Goal: Information Seeking & Learning: Check status

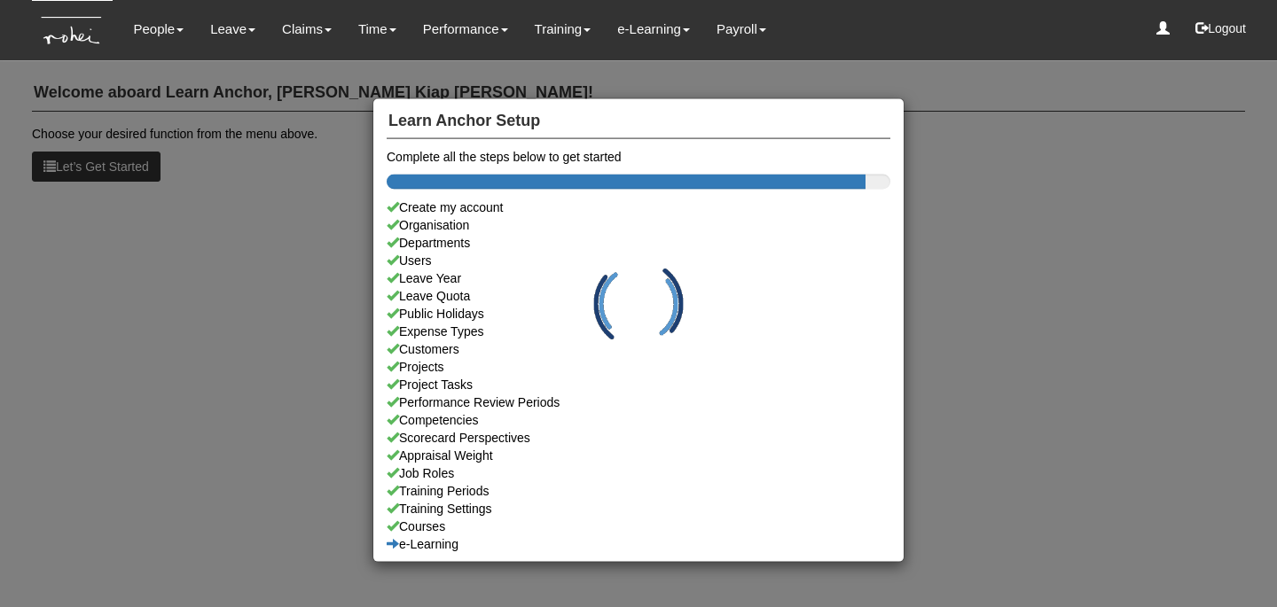
click at [225, 25] on div "Learn Anchor Setup Complete all the steps below to get started Create my accoun…" at bounding box center [638, 303] width 1277 height 607
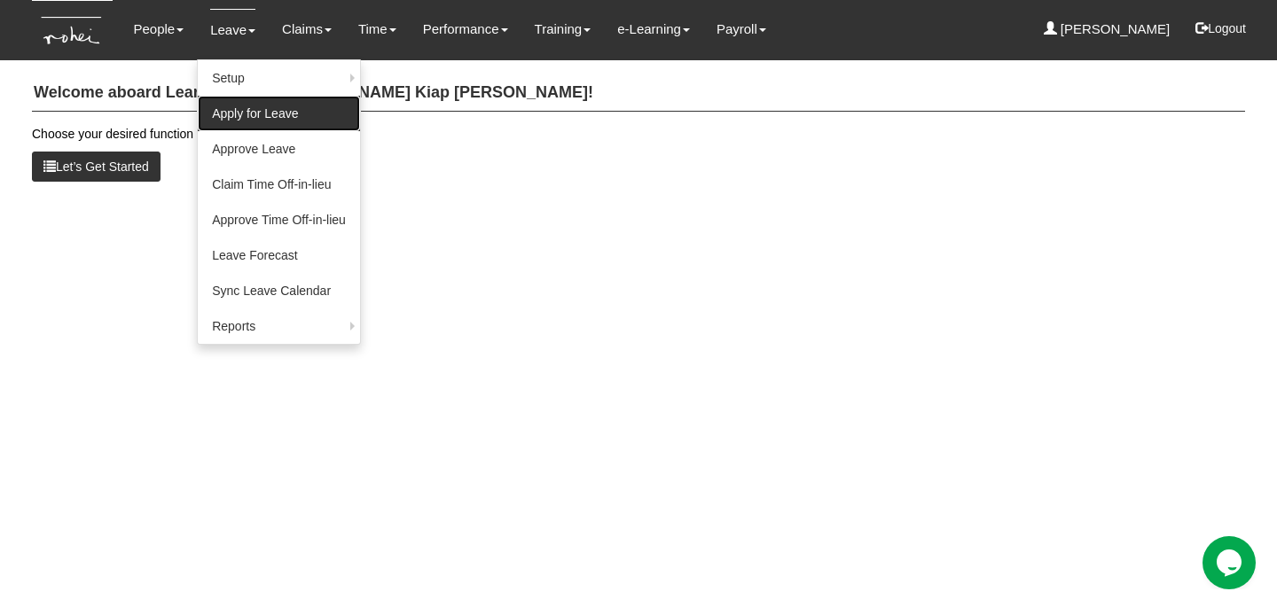
click at [242, 115] on link "Apply for Leave" at bounding box center [279, 113] width 162 height 35
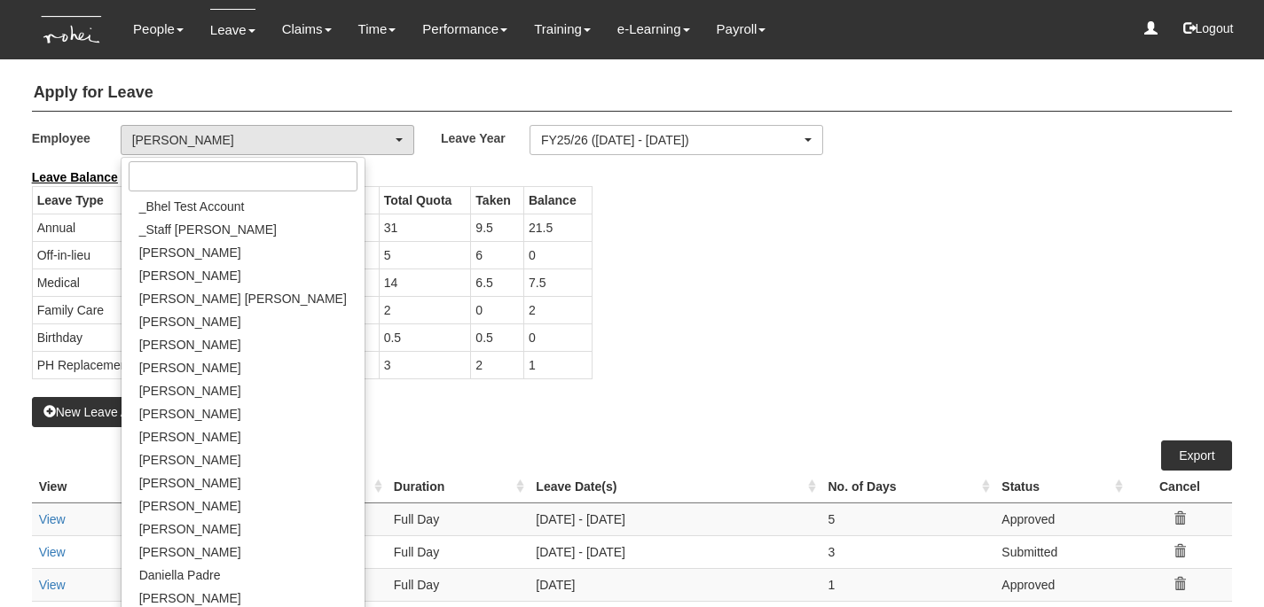
select select "50"
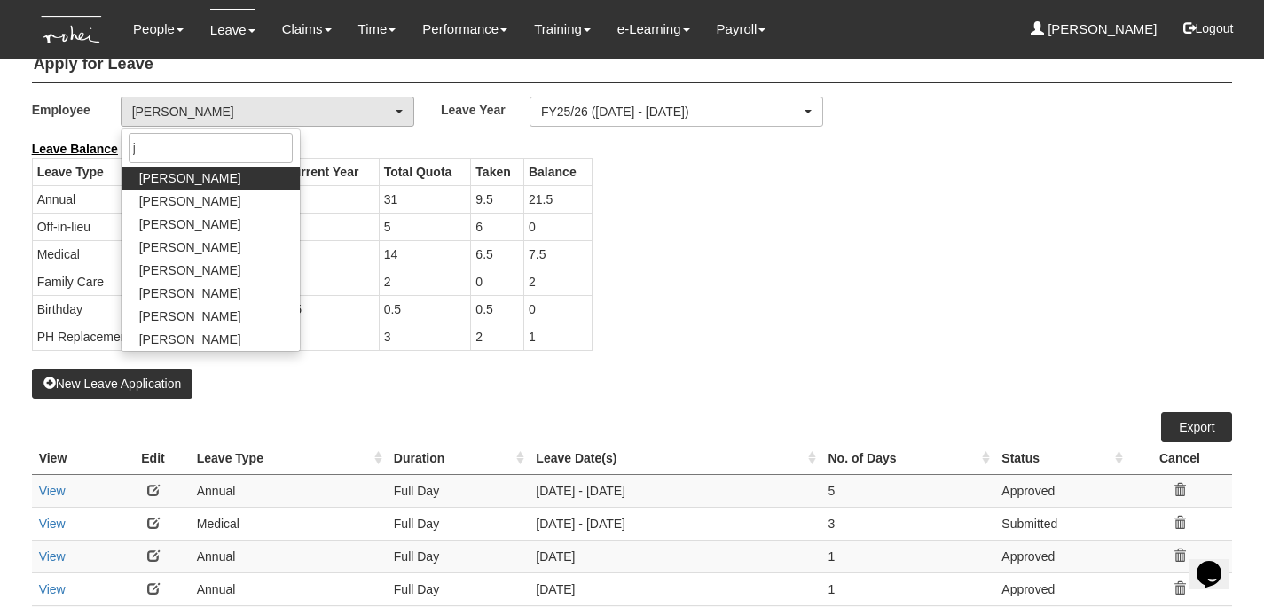
type input "ja"
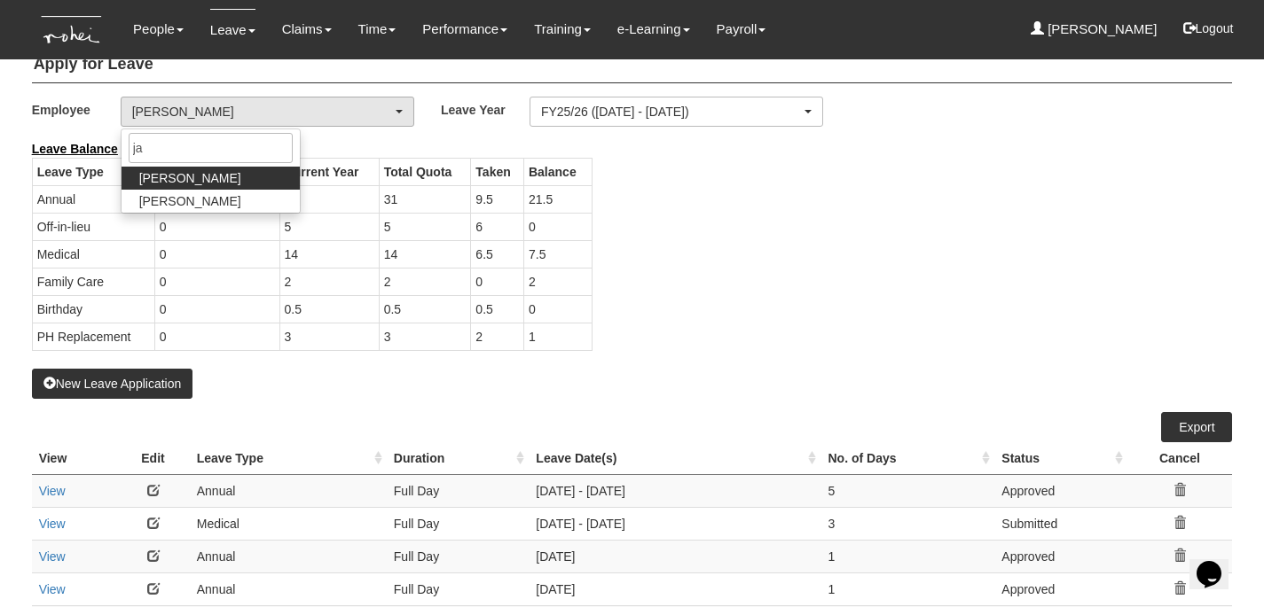
select select "626785c4-8276-4e82-8ee0-d7e2ecff44af"
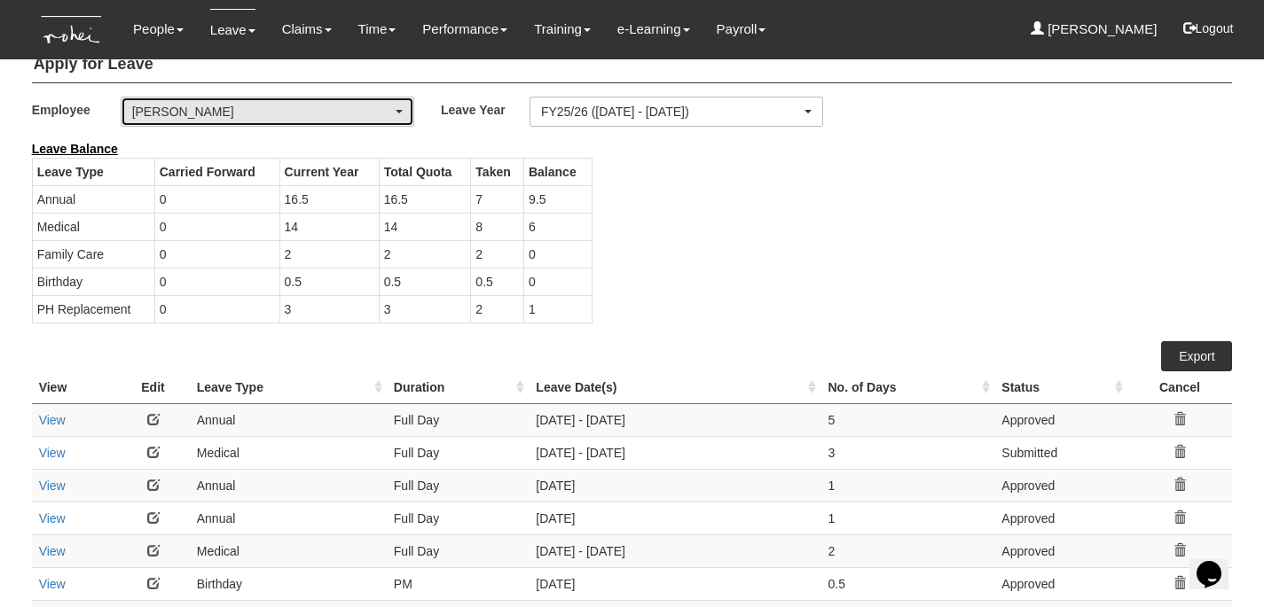
select select "50"
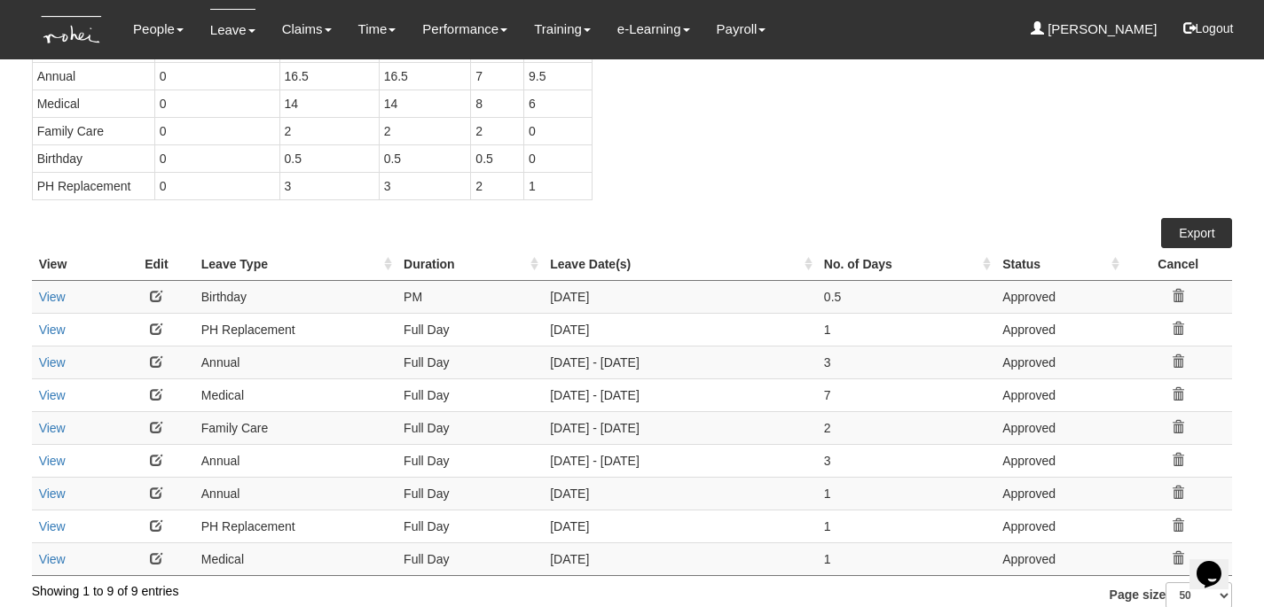
scroll to position [166, 0]
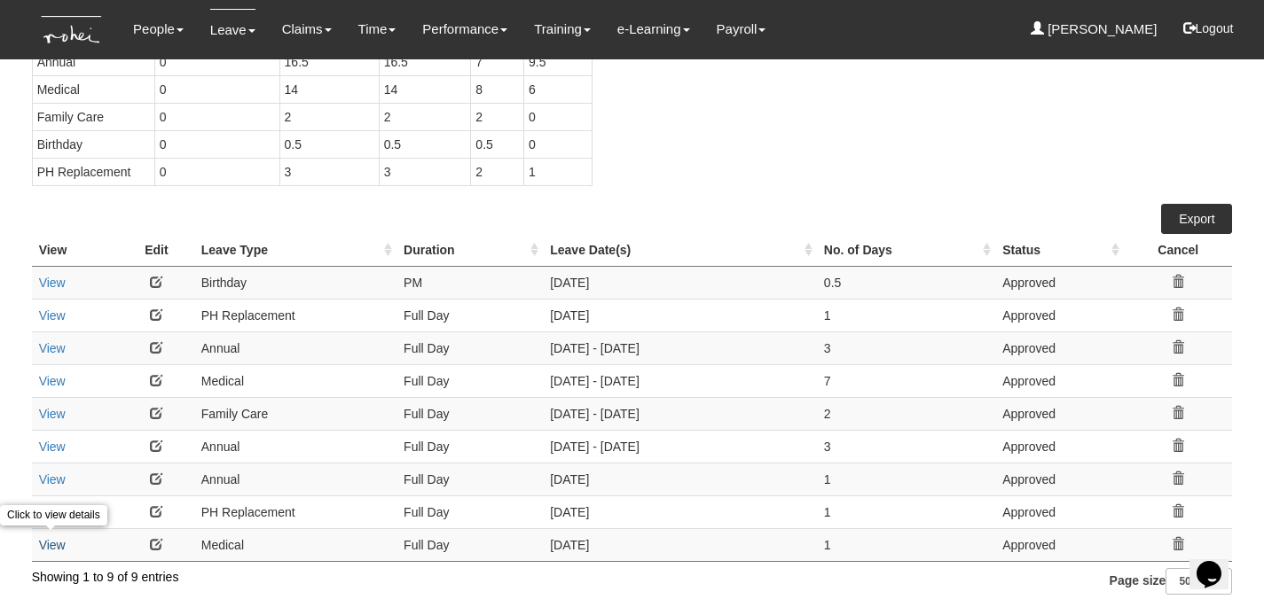
click at [60, 541] on link "View" at bounding box center [52, 545] width 27 height 14
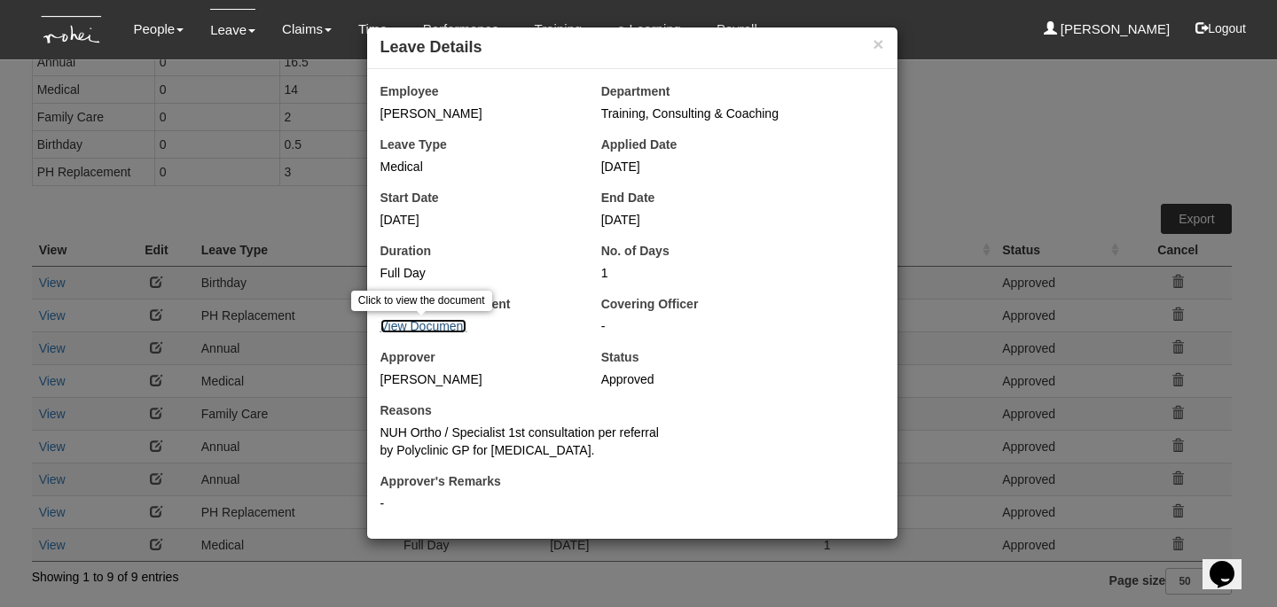
click at [443, 327] on link "View Document" at bounding box center [423, 326] width 87 height 14
click at [874, 41] on button "×" at bounding box center [877, 44] width 11 height 19
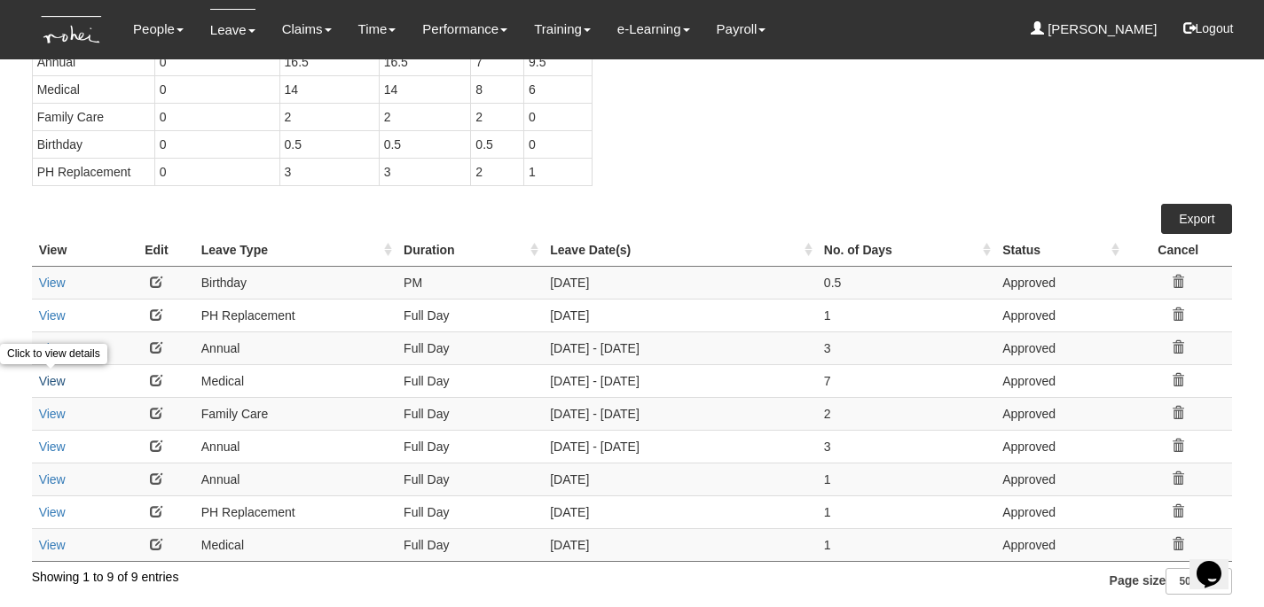
click at [57, 378] on link "View" at bounding box center [52, 381] width 27 height 14
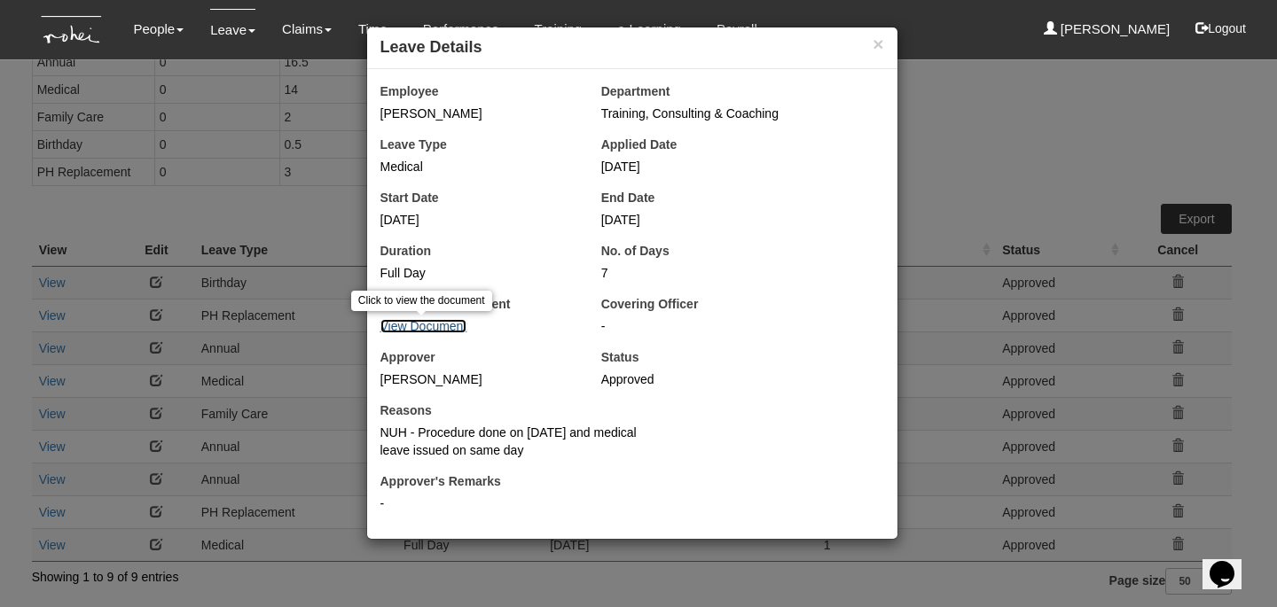
click at [417, 325] on link "View Document" at bounding box center [423, 326] width 87 height 14
click at [880, 49] on button "×" at bounding box center [877, 44] width 11 height 19
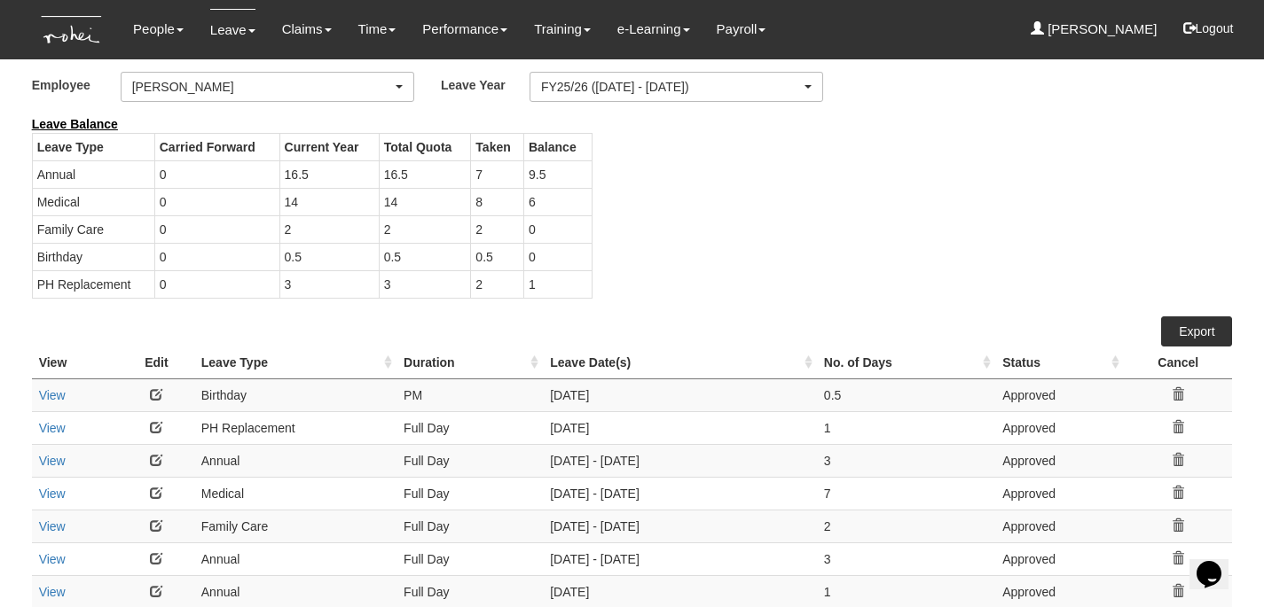
scroll to position [0, 0]
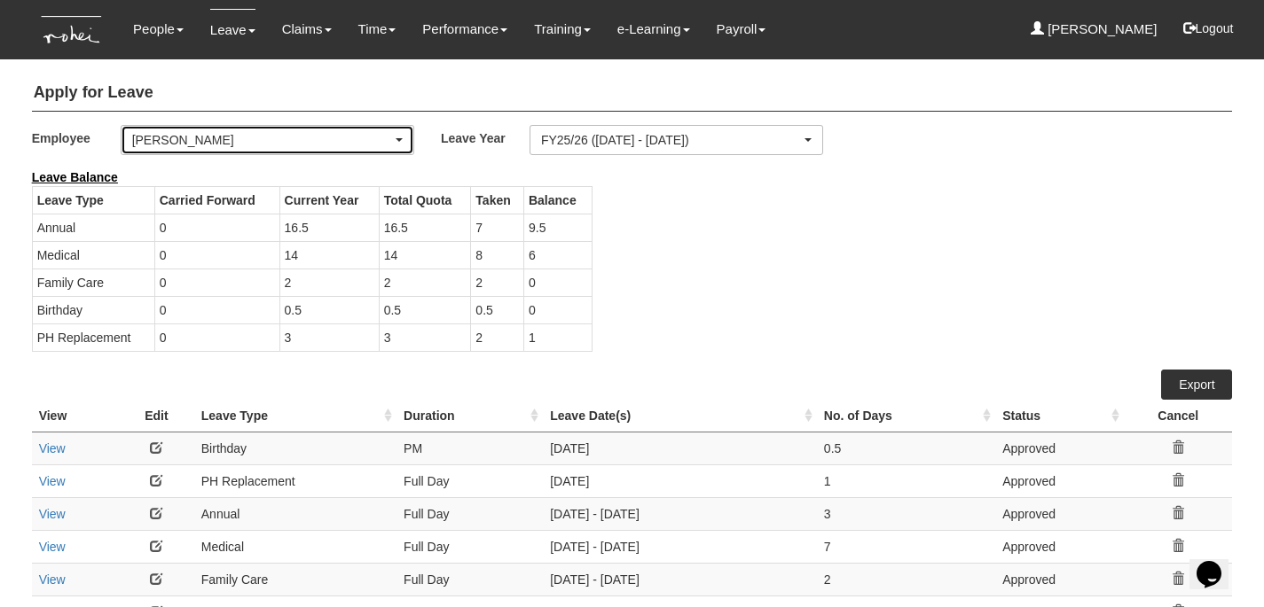
click at [266, 132] on div "[PERSON_NAME]" at bounding box center [262, 140] width 260 height 18
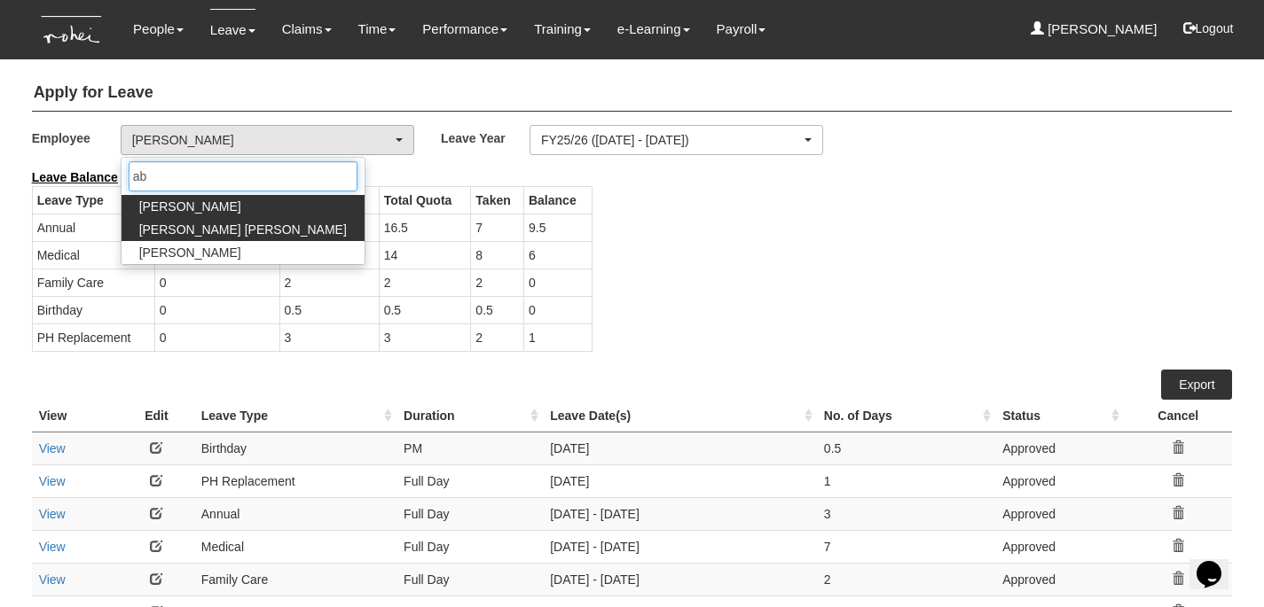
type input "ab"
click at [196, 228] on span "[PERSON_NAME] [PERSON_NAME]" at bounding box center [242, 230] width 207 height 18
select select "b4a7269d-b071-43ec-b7b0-c31072540979"
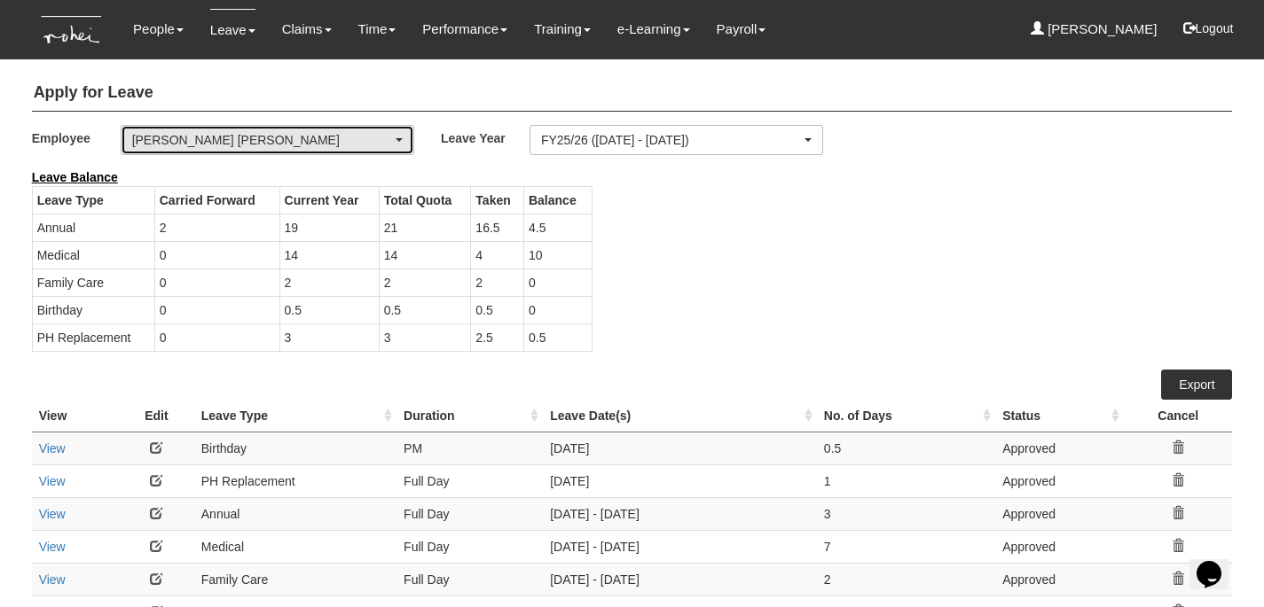
select select "50"
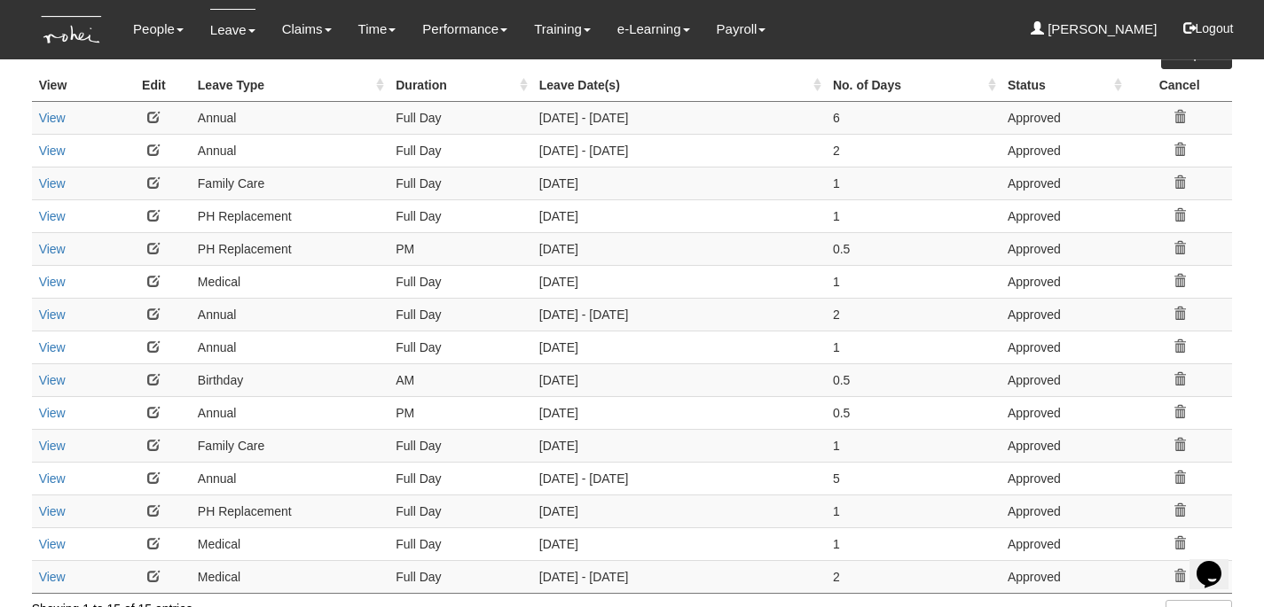
scroll to position [333, 0]
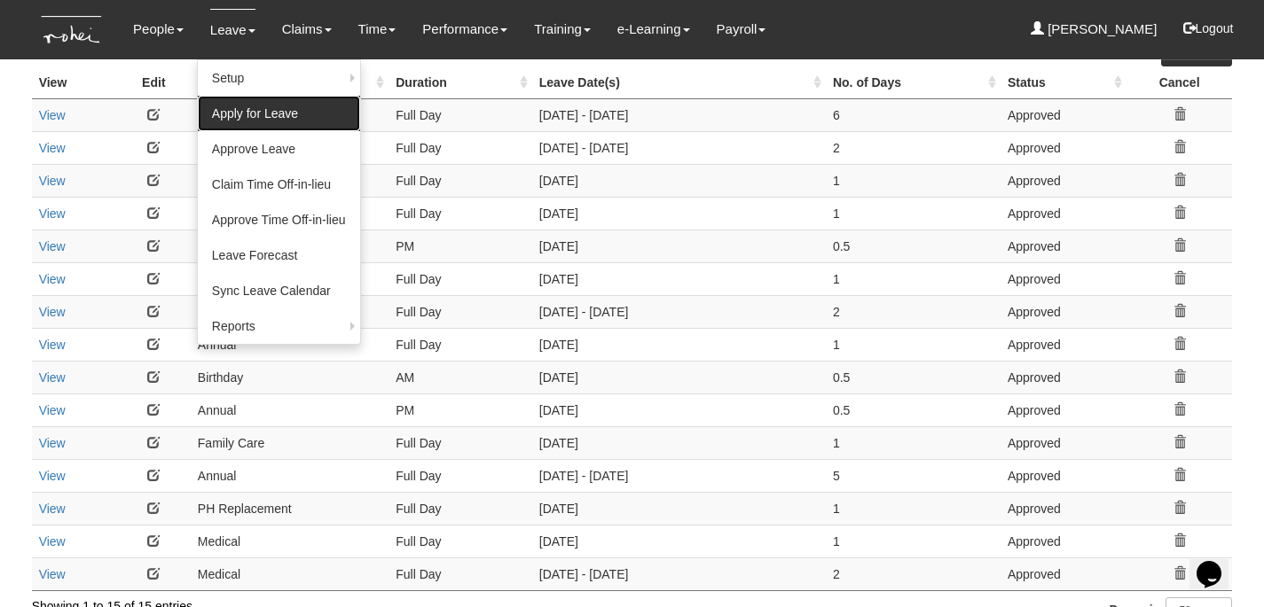
click at [264, 117] on link "Apply for Leave" at bounding box center [279, 113] width 162 height 35
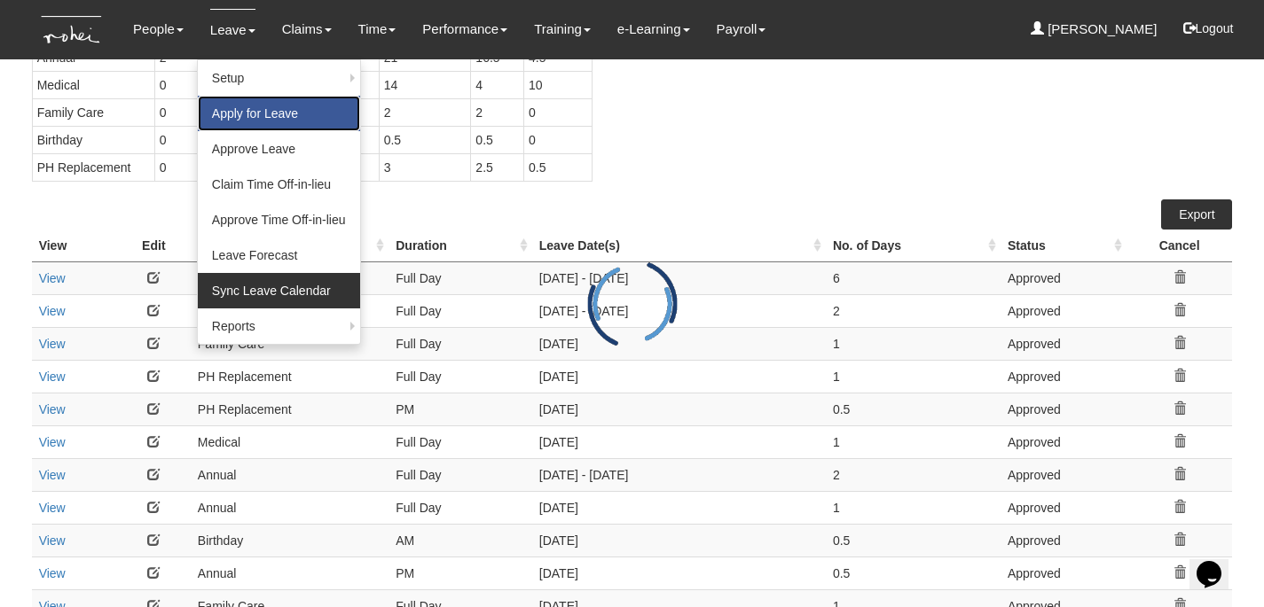
scroll to position [0, 0]
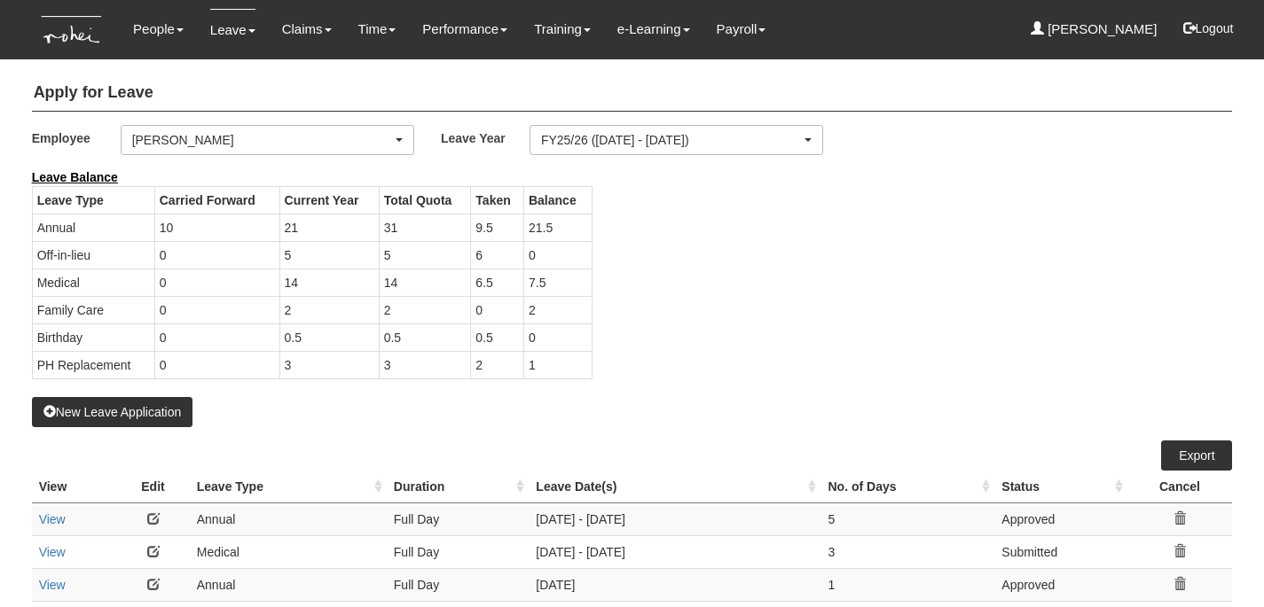
select select "50"
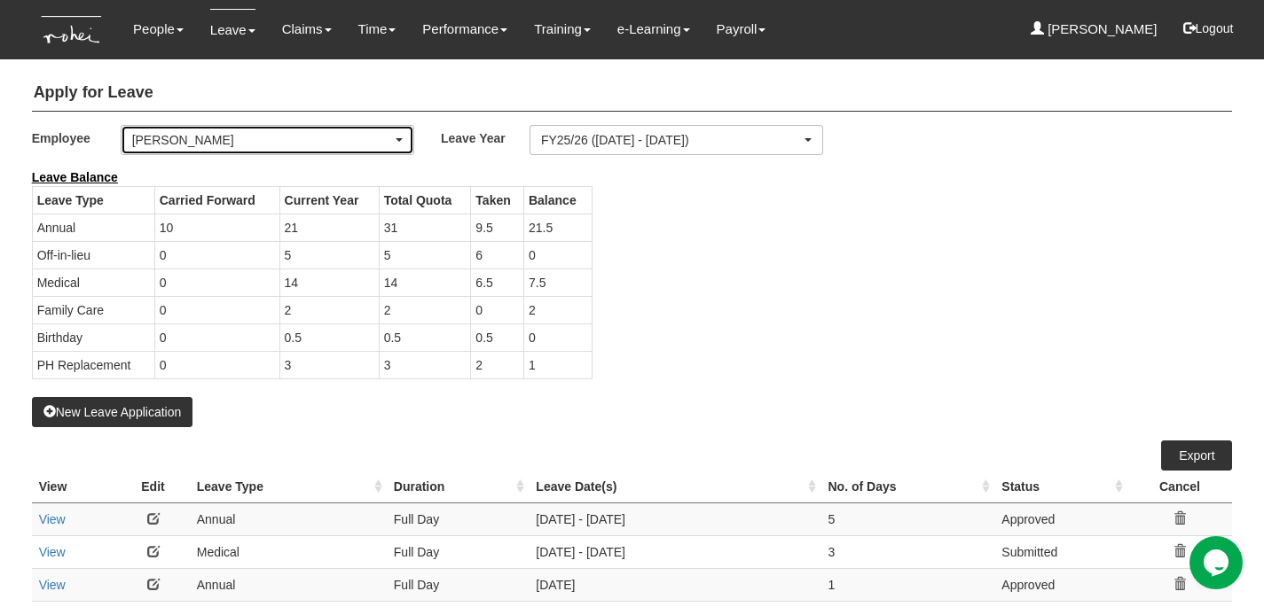
click at [368, 141] on div "[PERSON_NAME]" at bounding box center [262, 140] width 260 height 18
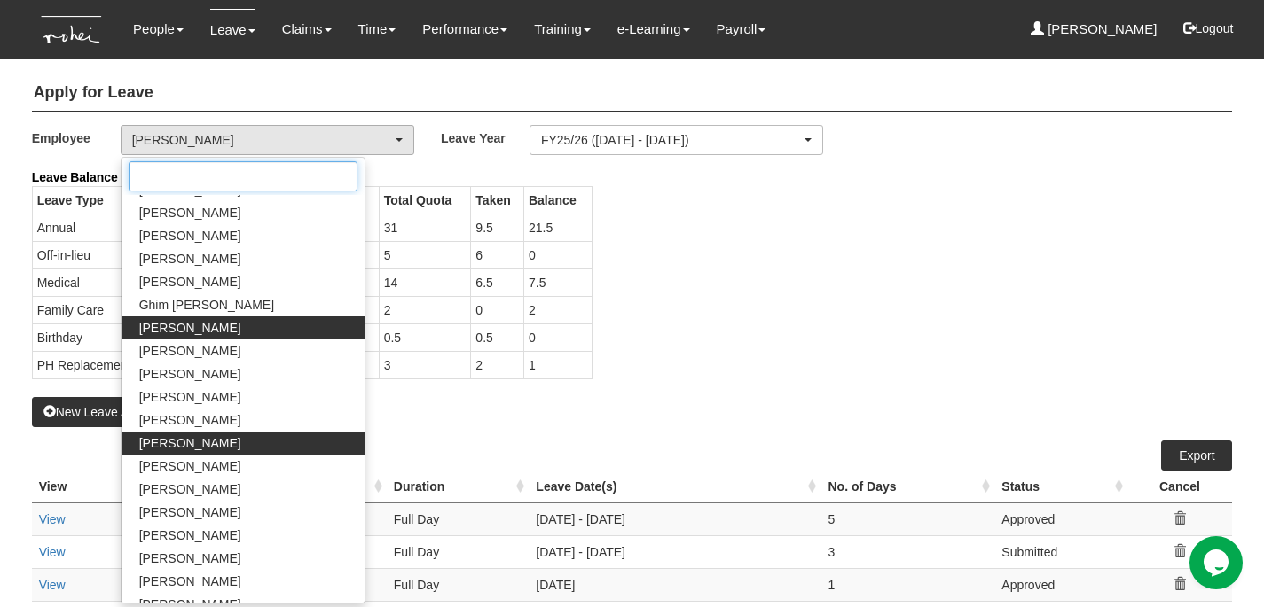
scroll to position [504, 0]
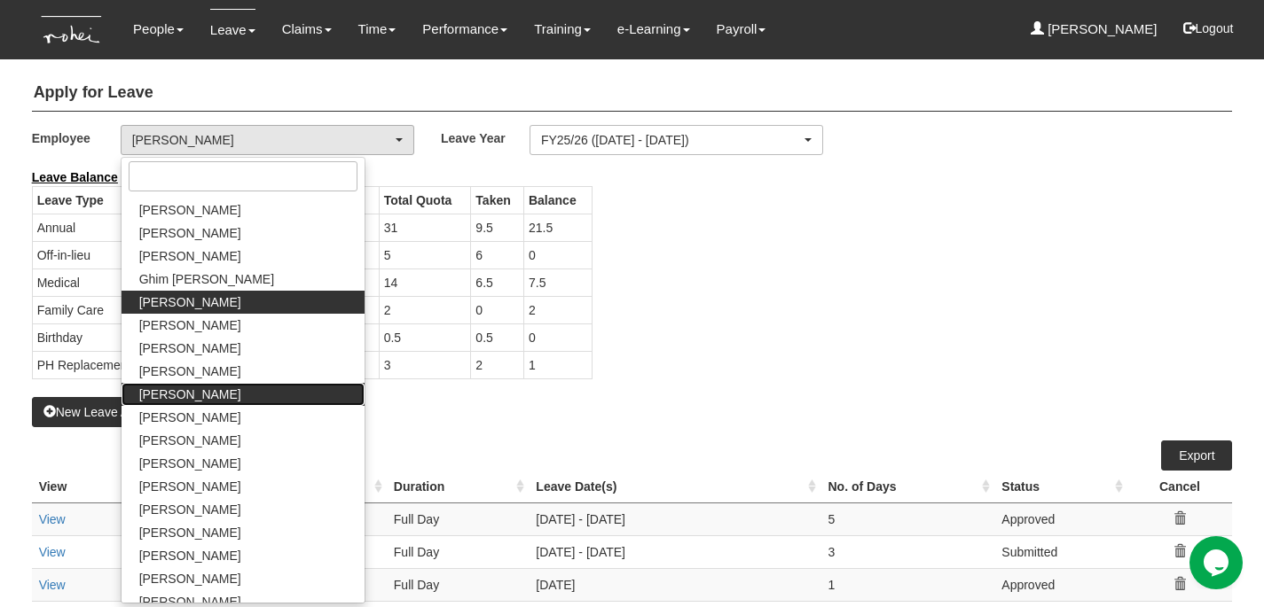
click at [189, 397] on span "[PERSON_NAME]" at bounding box center [190, 395] width 102 height 18
select select "626785c4-8276-4e82-8ee0-d7e2ecff44af"
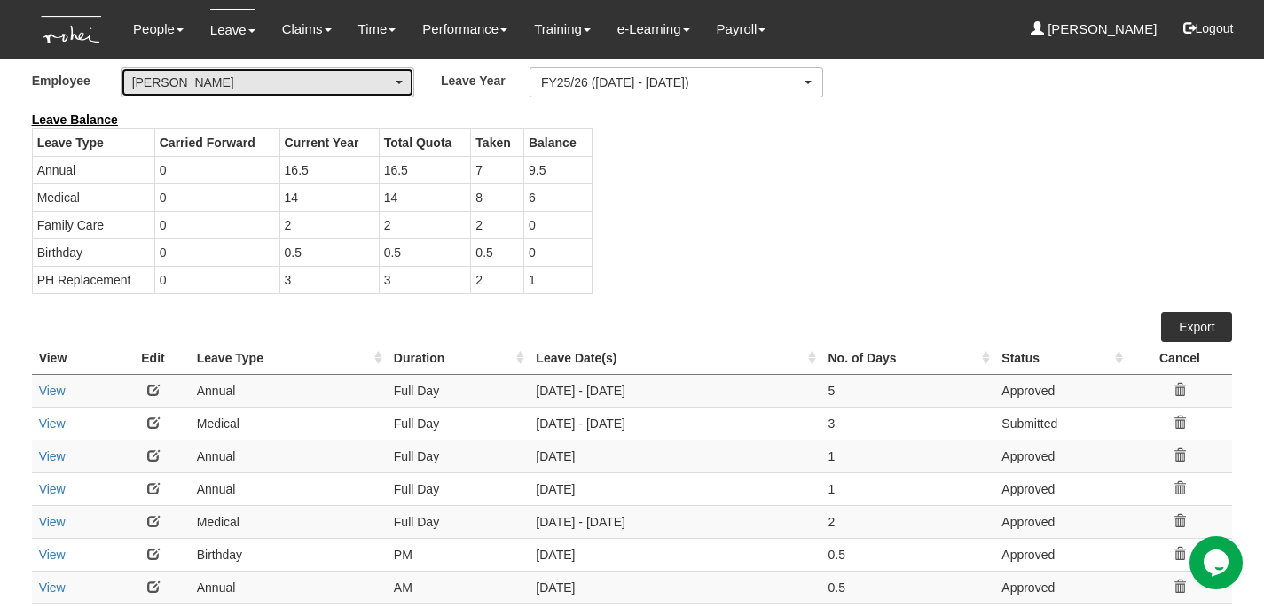
select select "50"
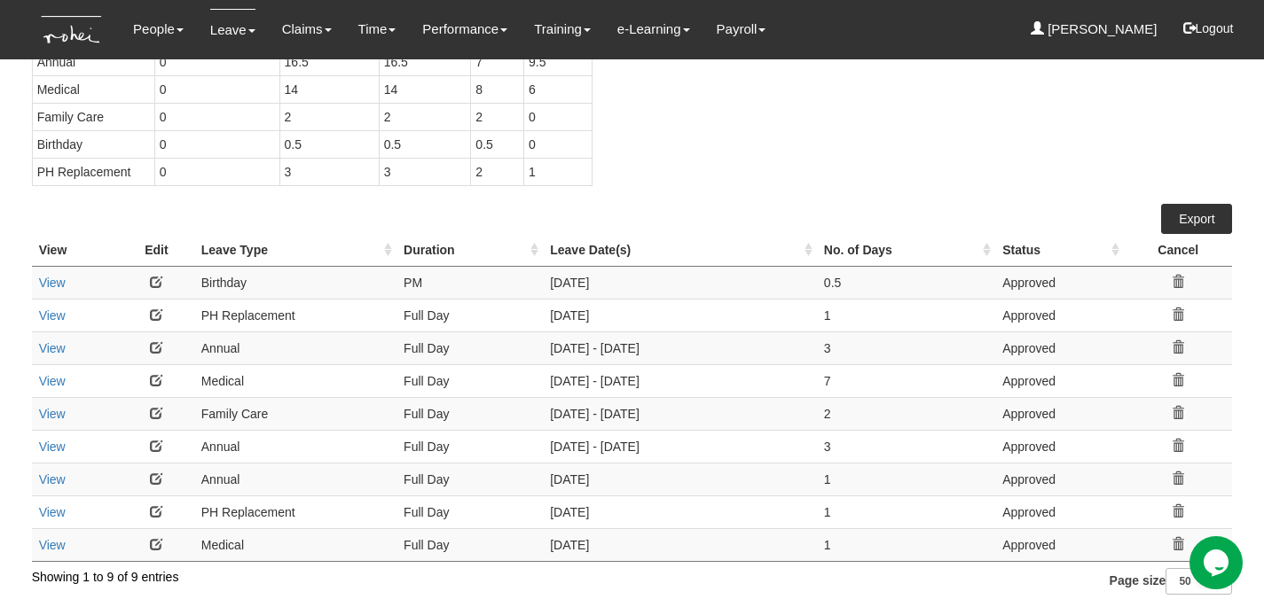
scroll to position [0, 0]
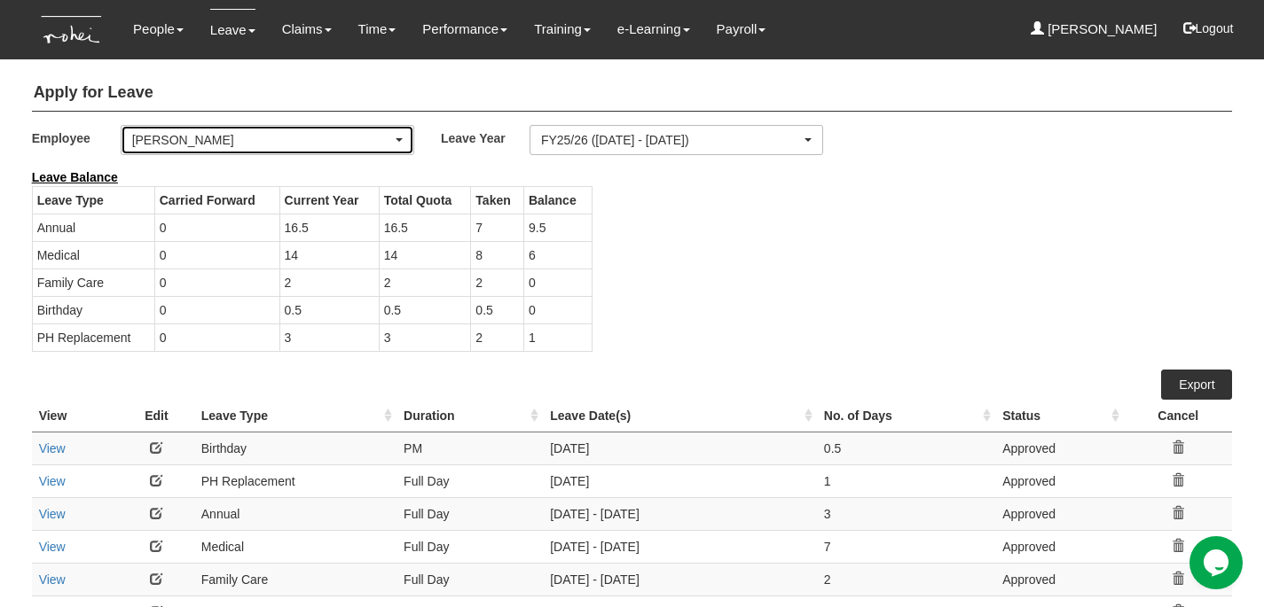
click at [298, 143] on div "[PERSON_NAME]" at bounding box center [262, 140] width 260 height 18
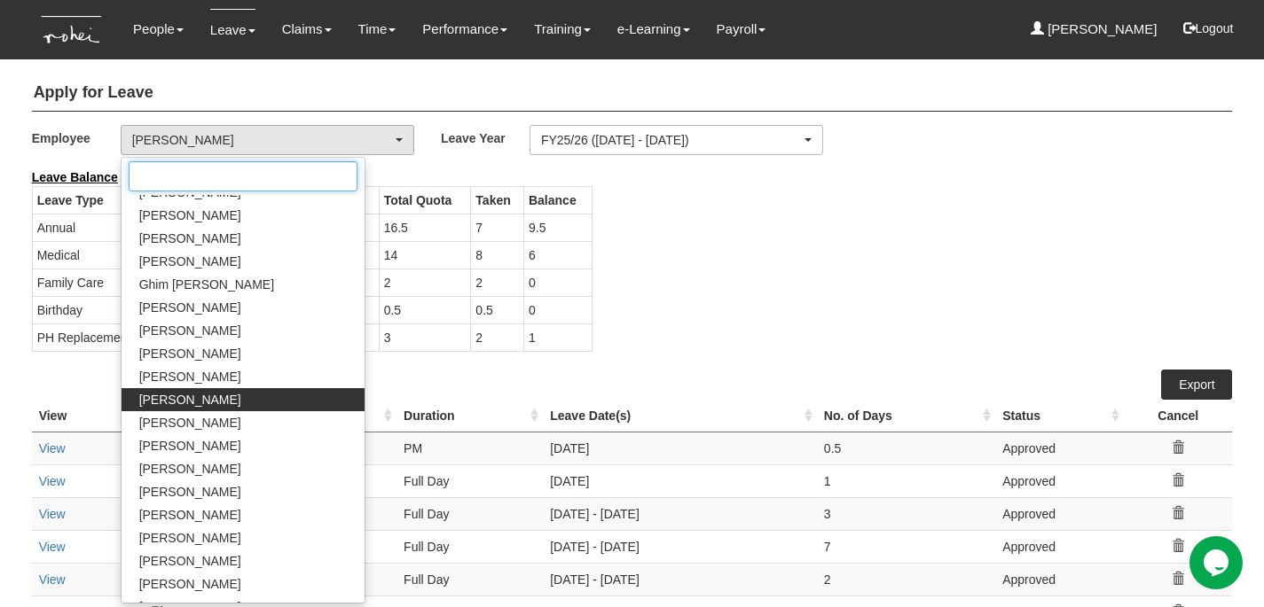
click at [231, 178] on input "Search" at bounding box center [243, 176] width 229 height 30
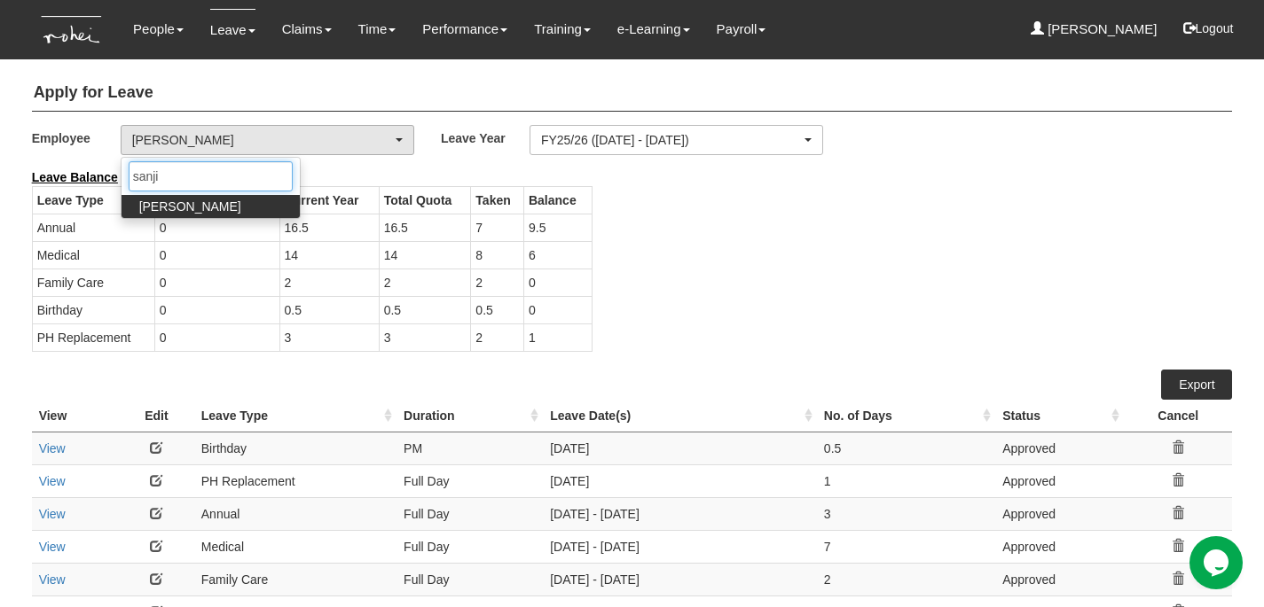
type input "sanji"
click at [199, 207] on span "[PERSON_NAME]" at bounding box center [190, 207] width 102 height 18
select select "5e225cdc-7ce9-465a-9503-99e8ed4cc44e"
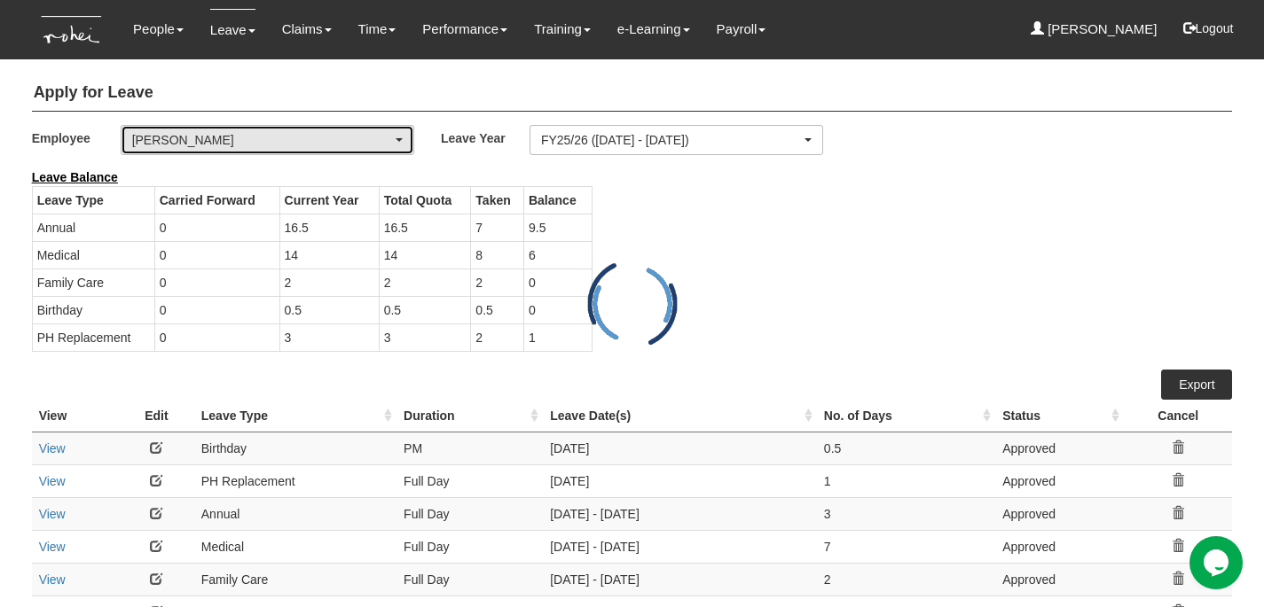
select select "50"
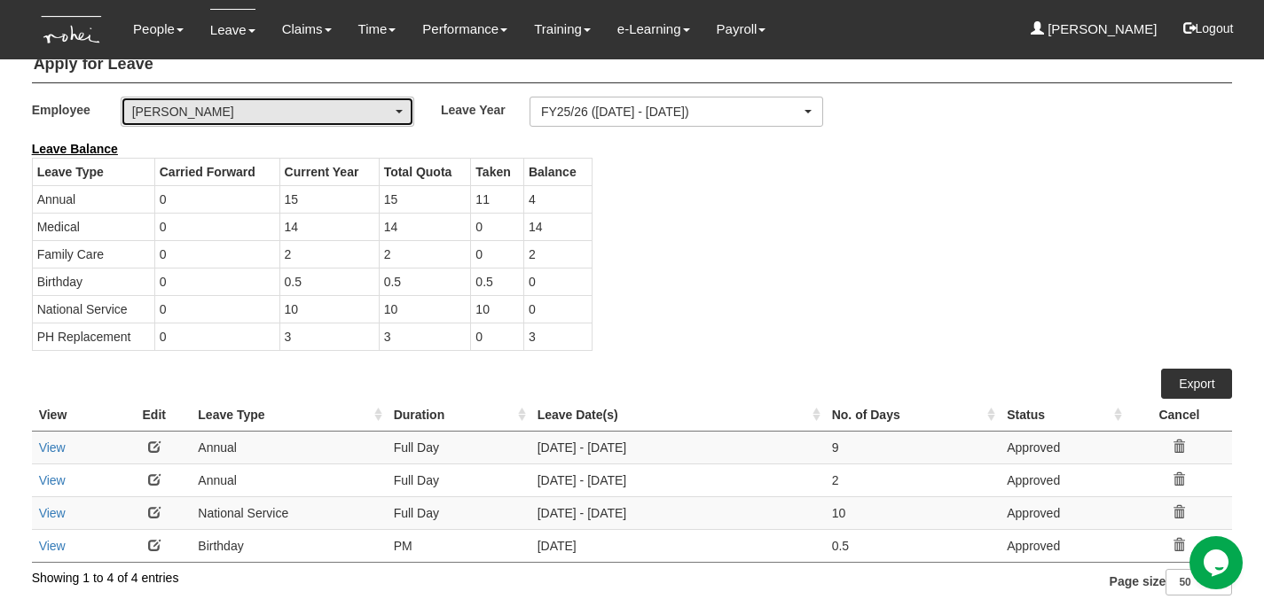
scroll to position [25, 0]
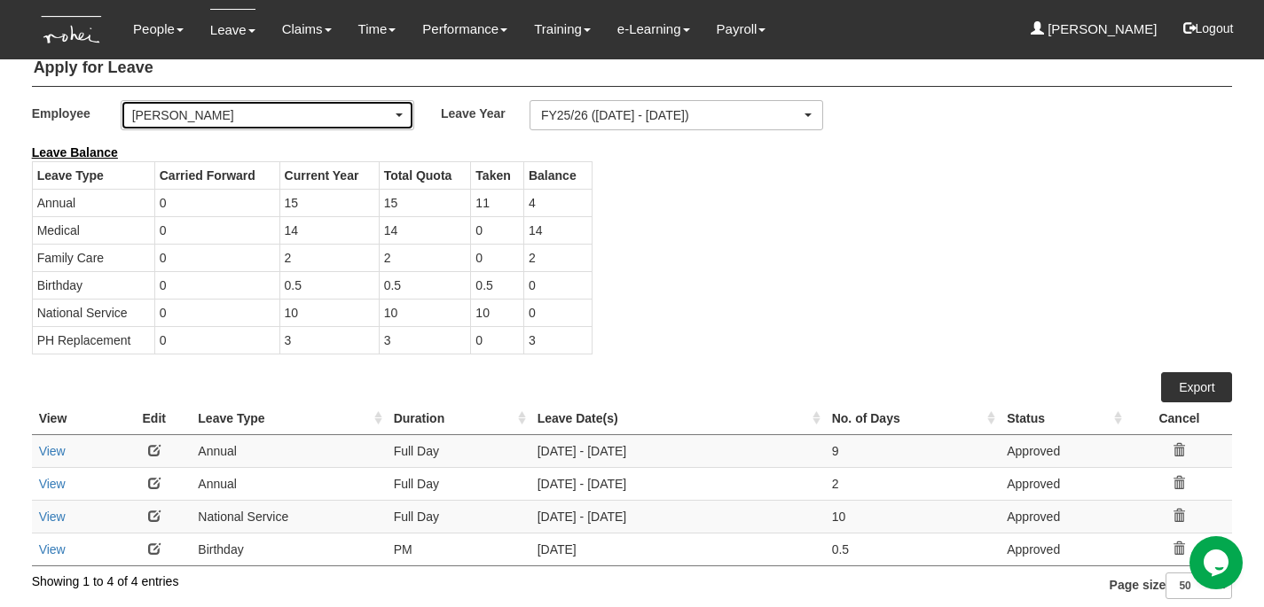
click at [372, 118] on div "[PERSON_NAME]" at bounding box center [262, 115] width 260 height 18
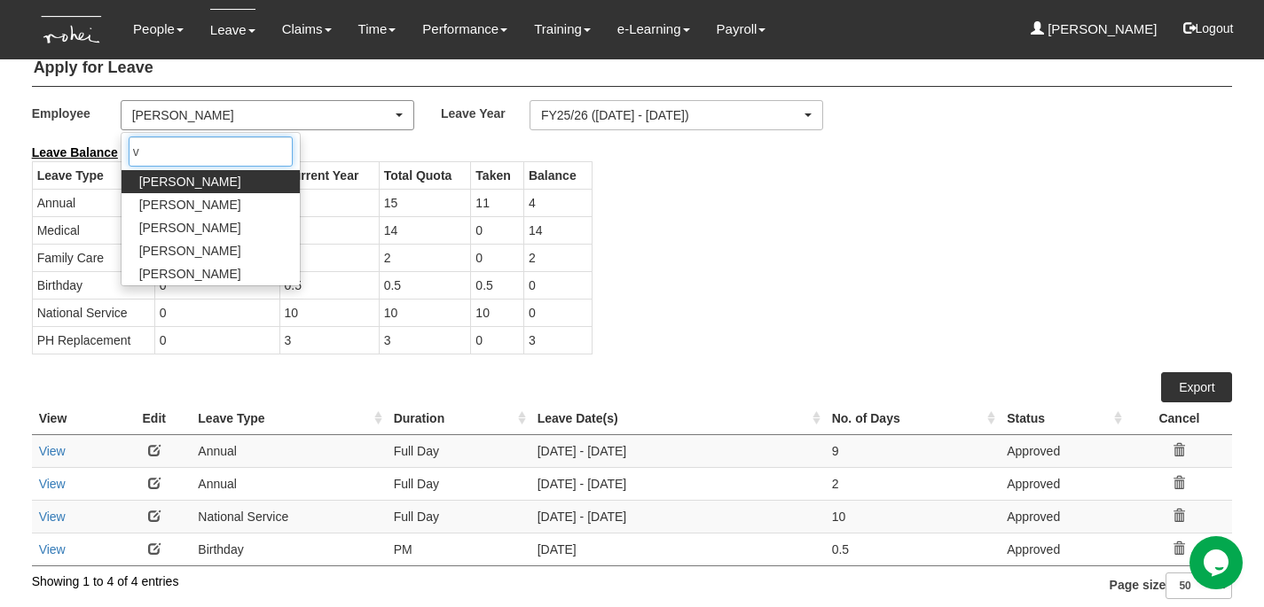
scroll to position [0, 0]
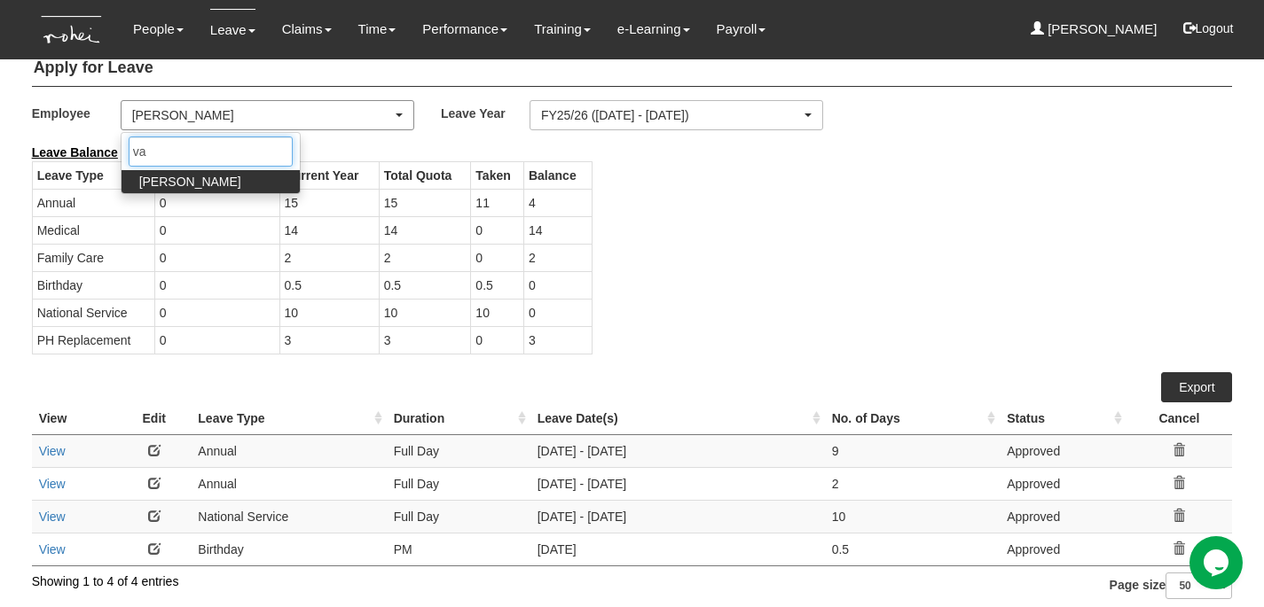
type input "val"
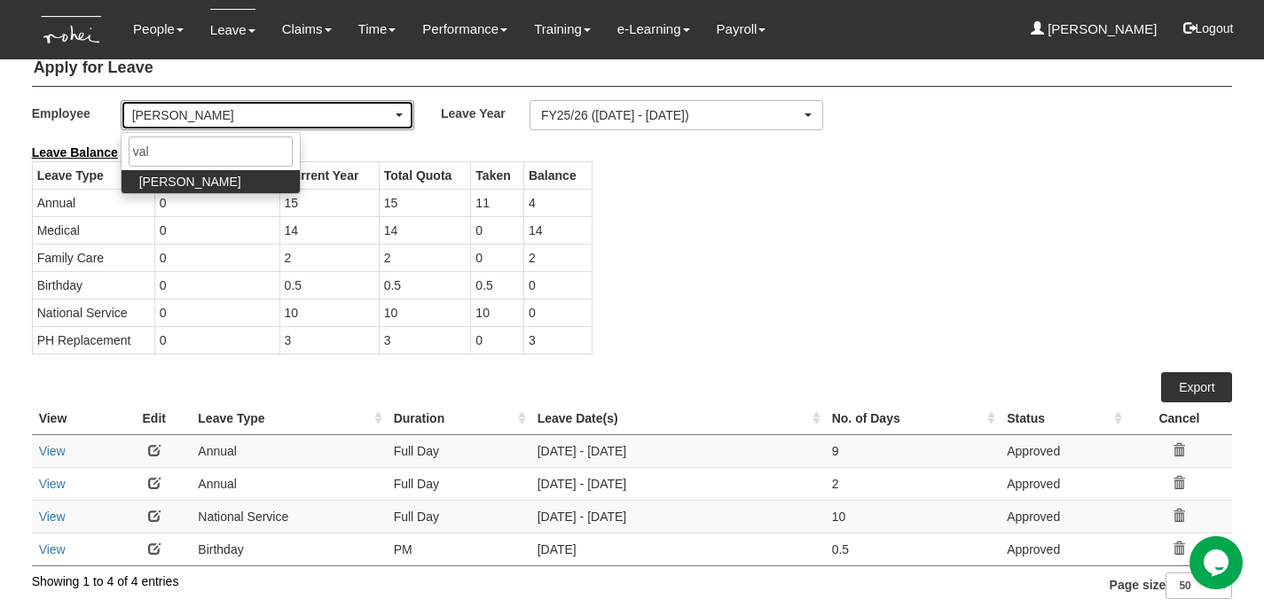
select select "df7a13c8-cd75-4da2-9b19-f6f478b78a1f"
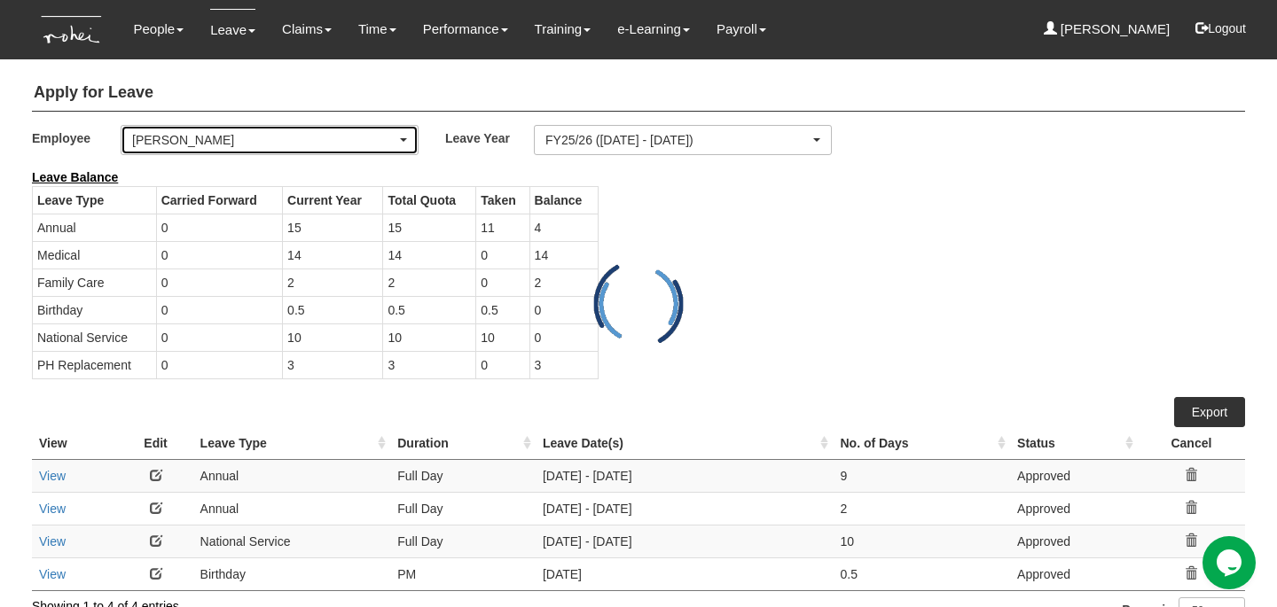
select select "50"
